Goal: Task Accomplishment & Management: Manage account settings

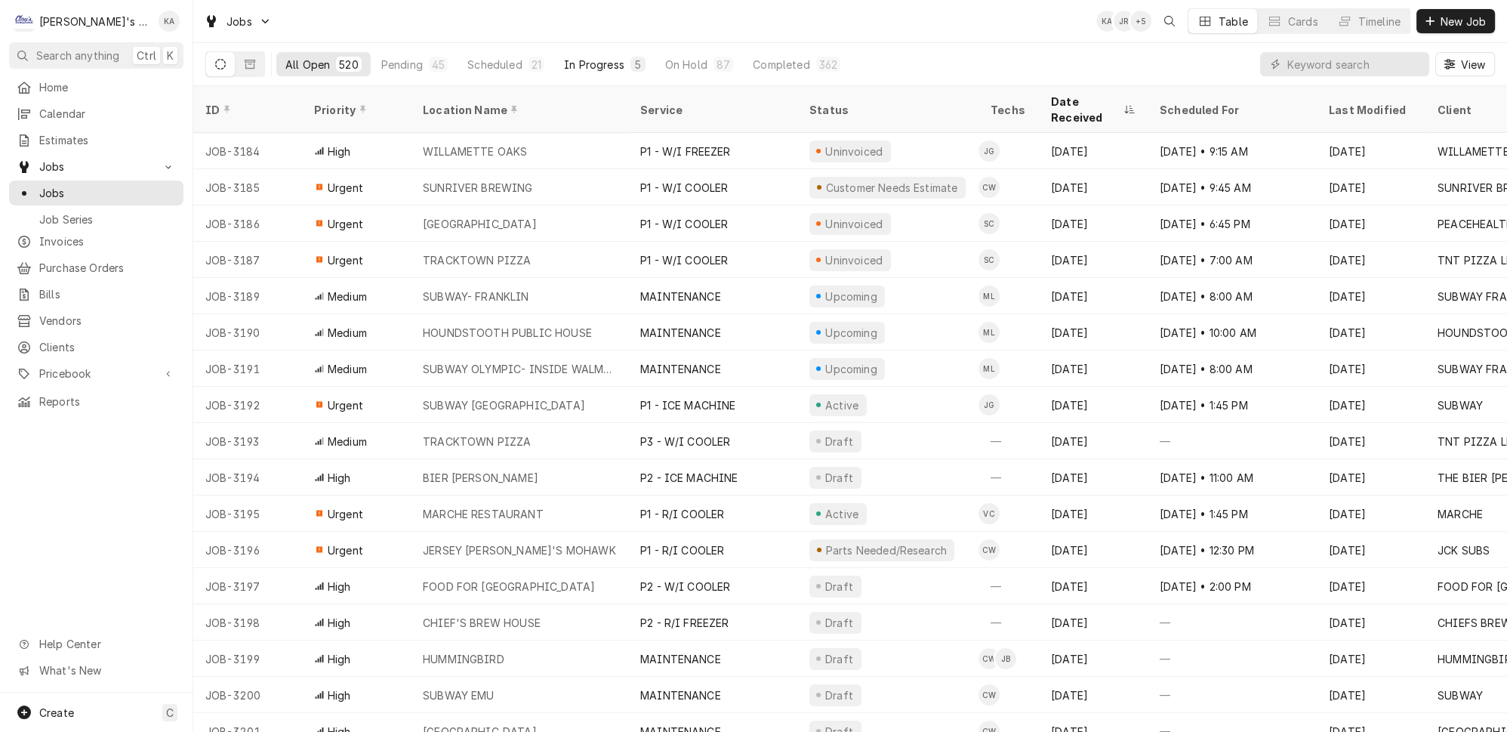
click at [555, 52] on button "In Progress 5" at bounding box center [605, 64] width 100 height 24
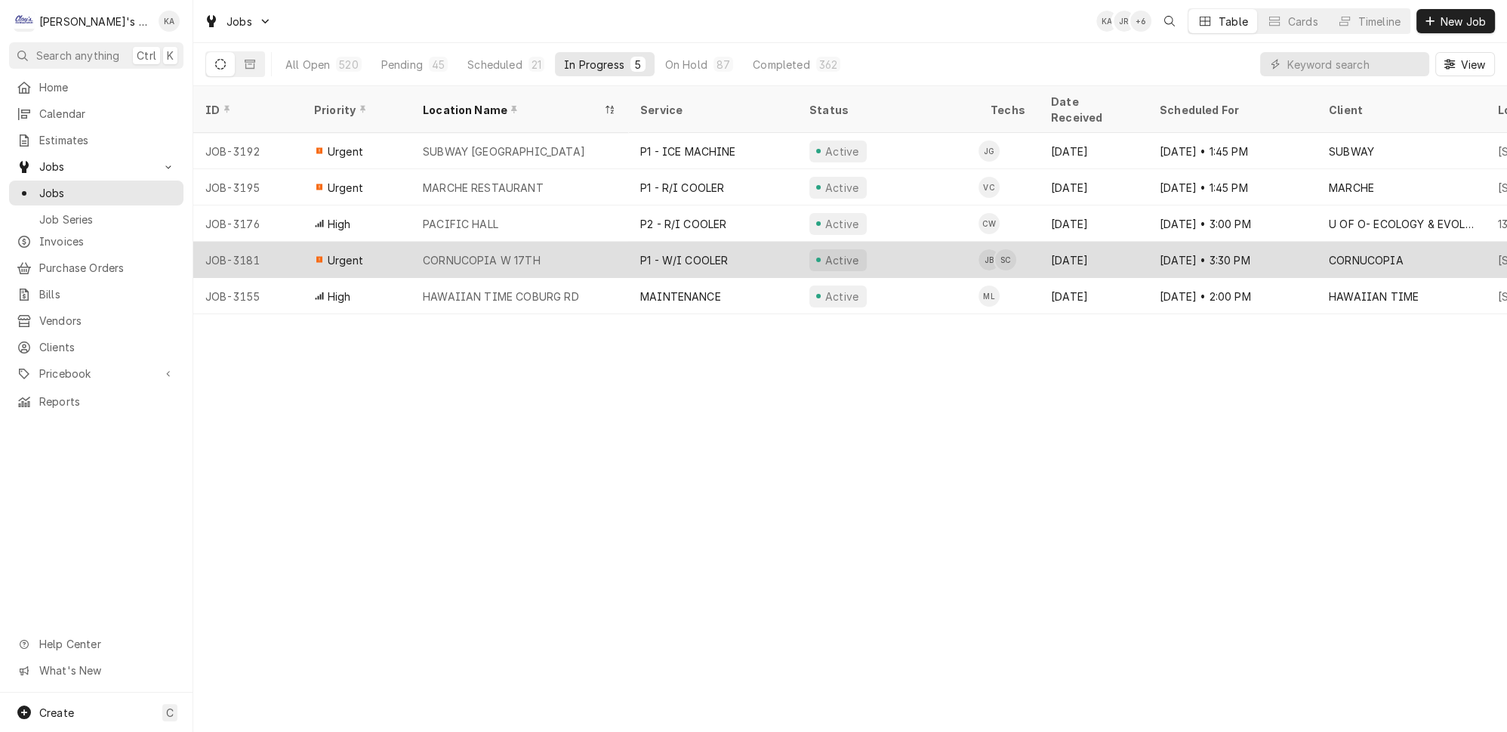
click at [979, 249] on div "Joey Brabb's Avatar" at bounding box center [989, 259] width 21 height 21
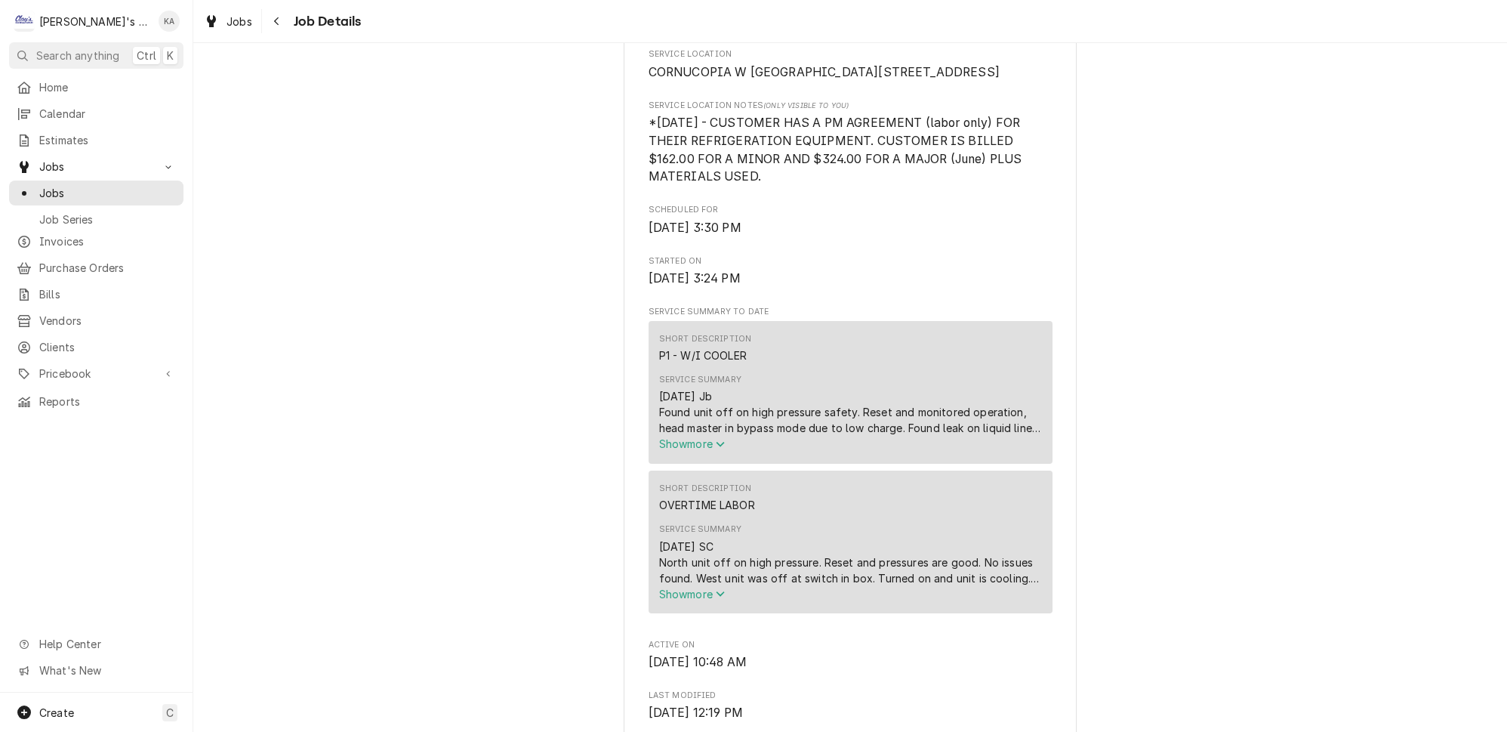
scroll to position [480, 0]
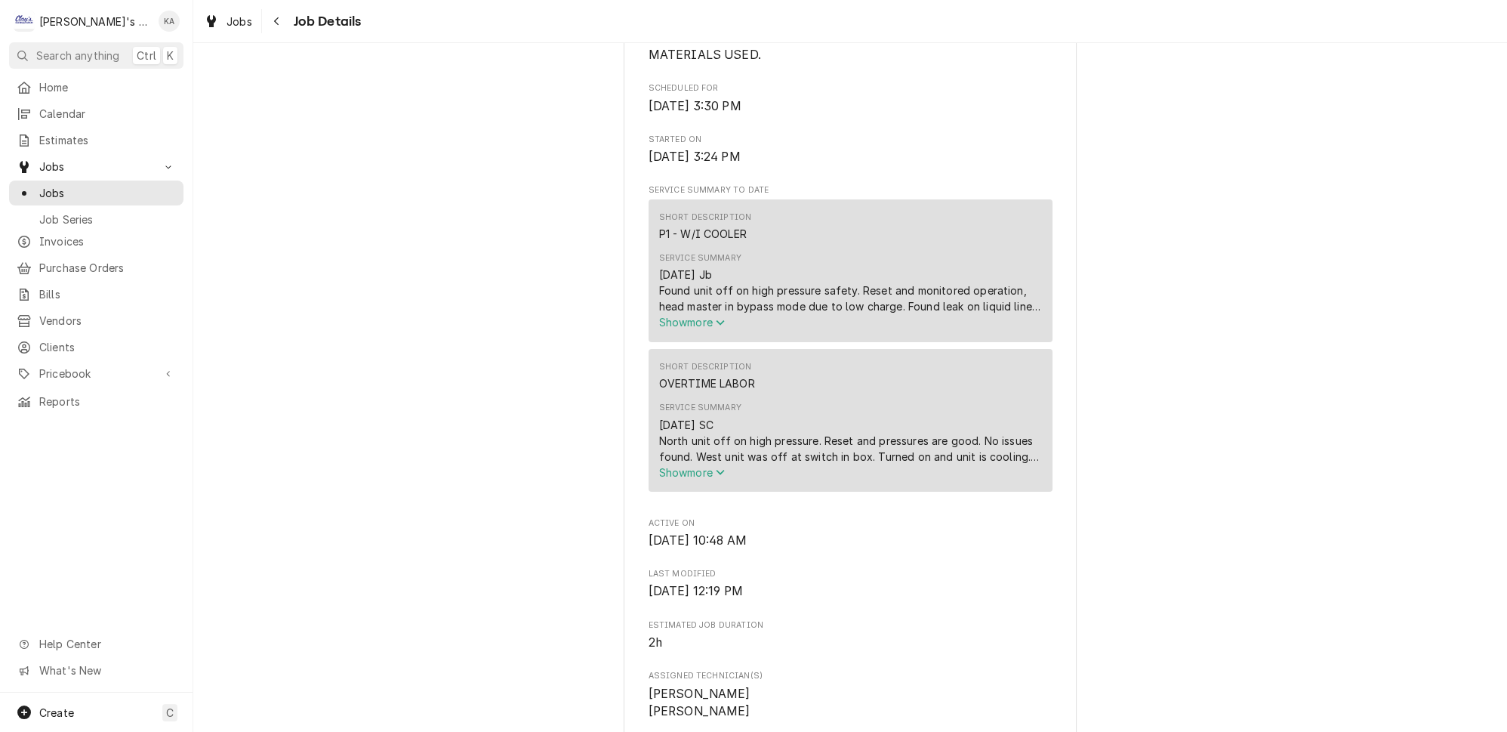
click at [693, 329] on span "Show more" at bounding box center [692, 322] width 66 height 13
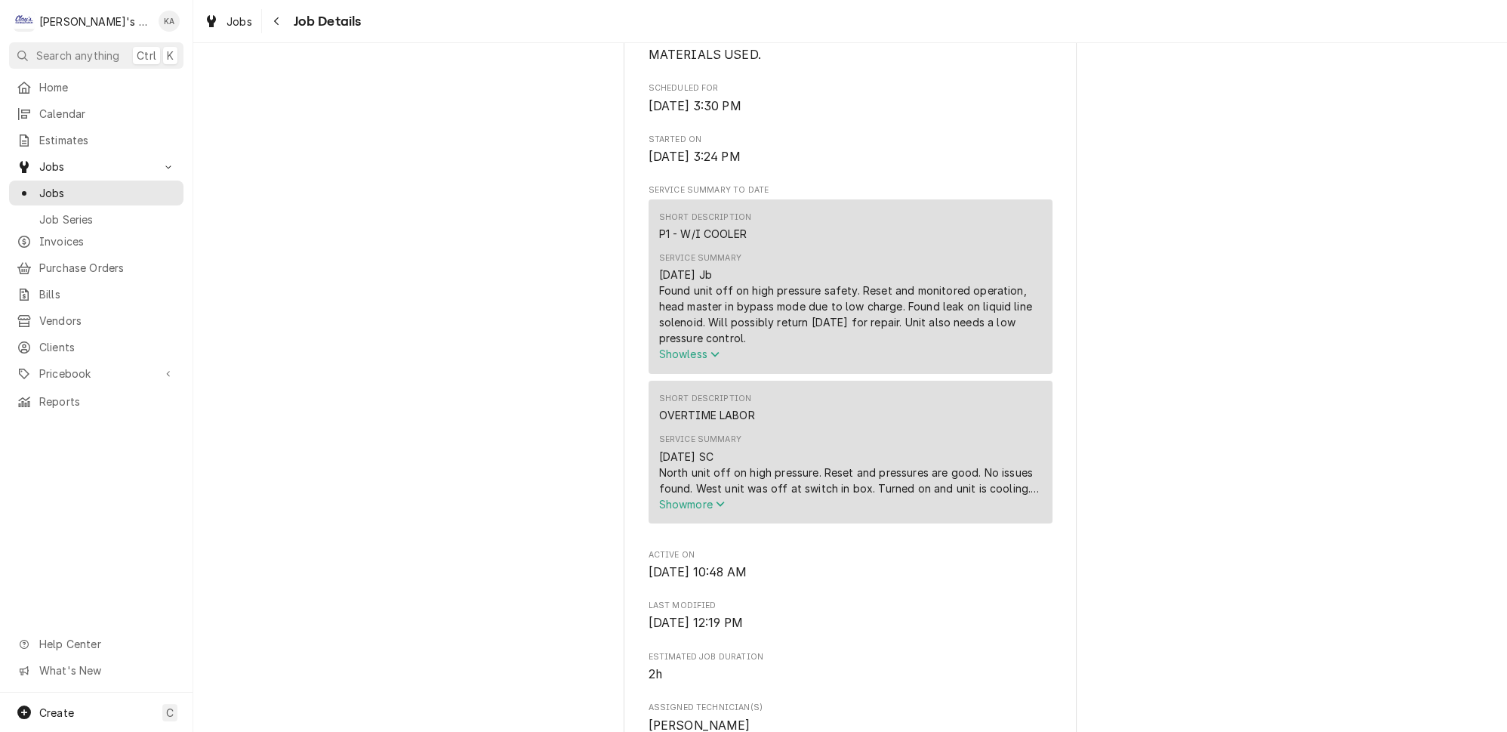
click at [711, 511] on span "Show more" at bounding box center [692, 504] width 66 height 13
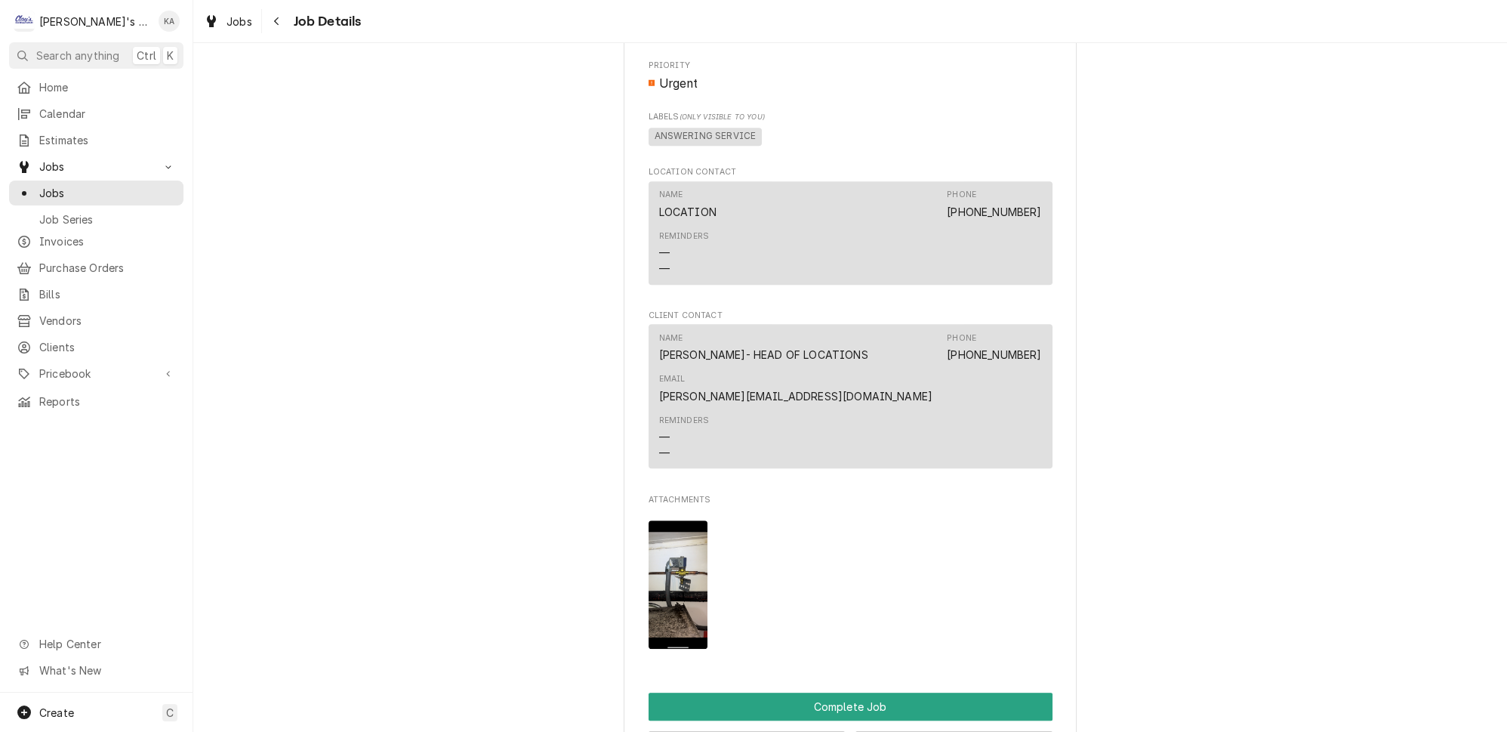
scroll to position [1578, 0]
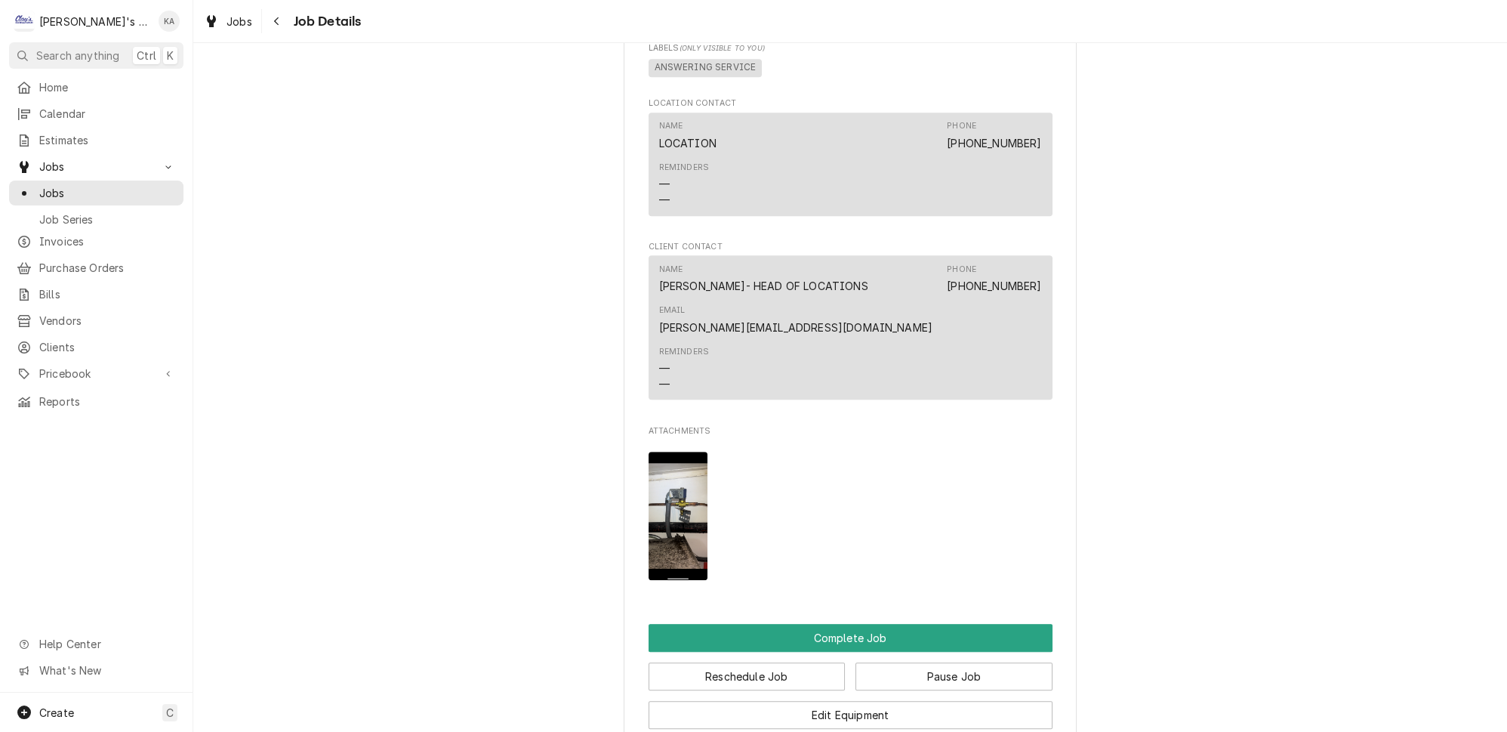
click at [695, 512] on img "Attachments" at bounding box center [679, 516] width 60 height 128
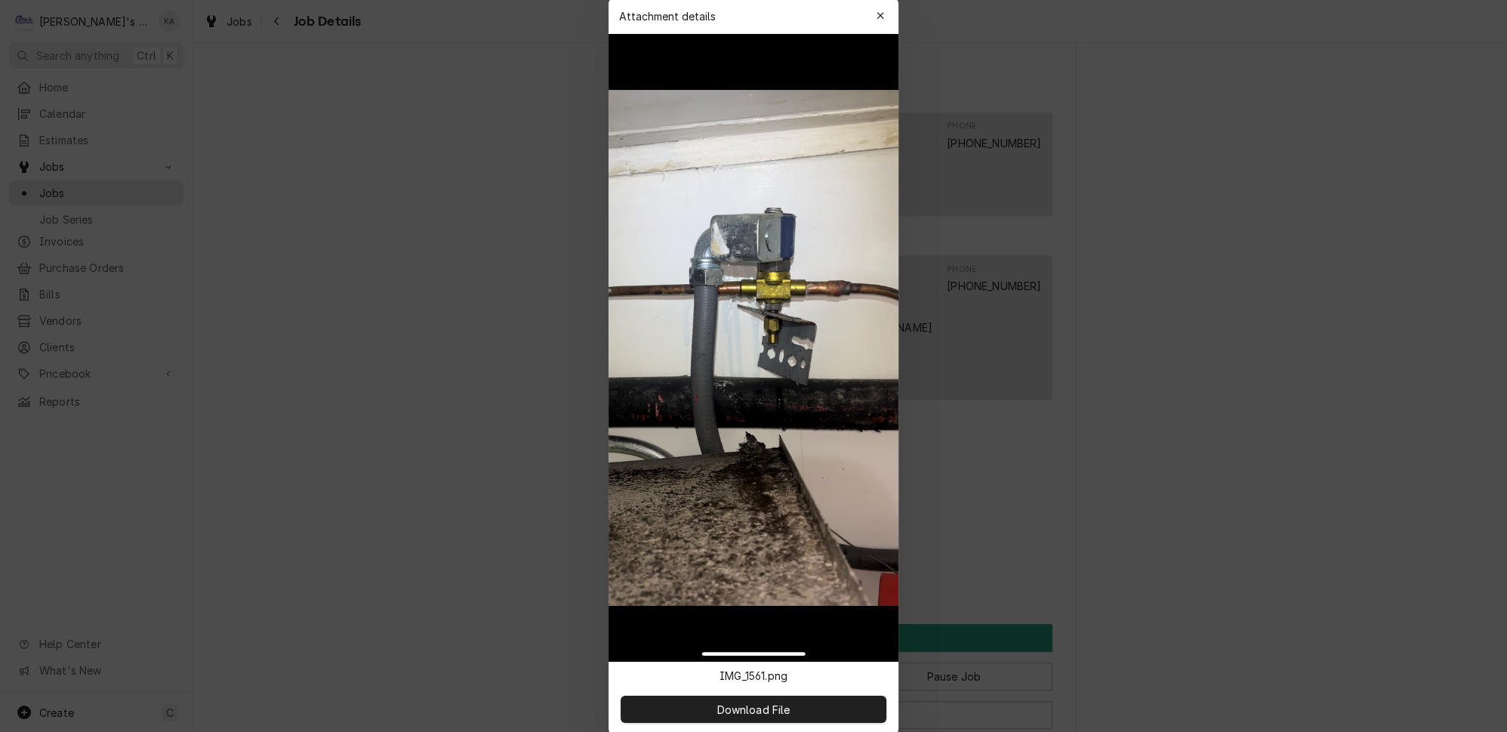
click at [930, 466] on div at bounding box center [753, 366] width 1507 height 732
